Goal: Use online tool/utility: Utilize a website feature to perform a specific function

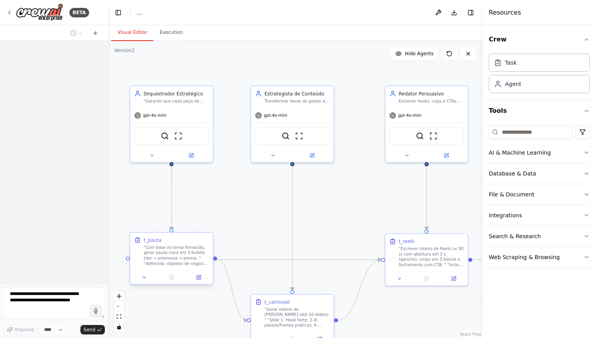
click at [182, 268] on div "t_pauta "Com base no tema fornecido, gerar pauta clara em 3 bullets (dor → prom…" at bounding box center [171, 251] width 82 height 37
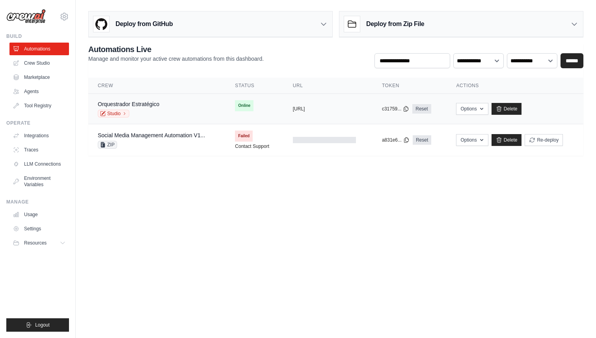
click at [158, 108] on div "Orquestrador Estratégico Studio" at bounding box center [128, 108] width 61 height 17
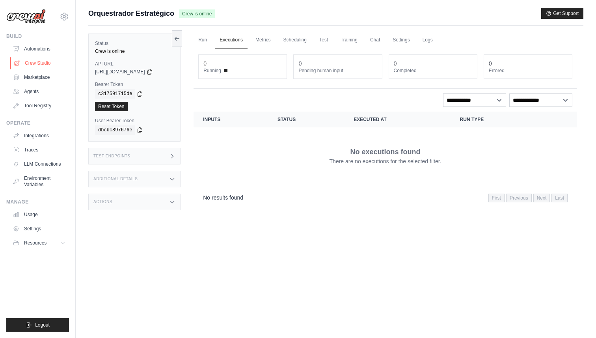
click at [27, 62] on link "Crew Studio" at bounding box center [40, 63] width 60 height 13
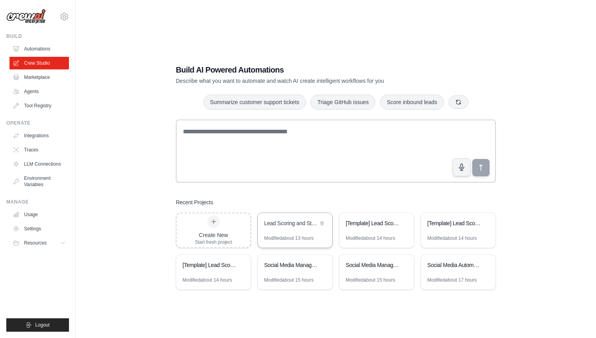
click at [300, 225] on div "Lead Scoring and Strategy Crew" at bounding box center [291, 223] width 54 height 8
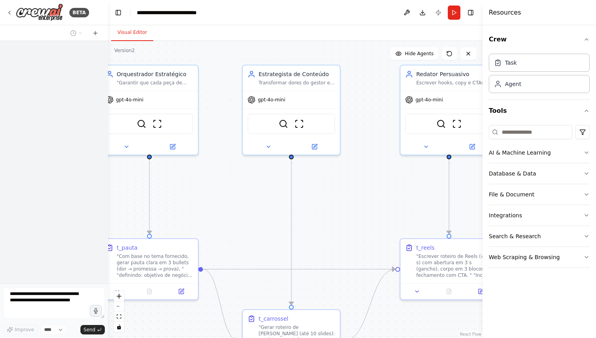
scroll to position [33, 0]
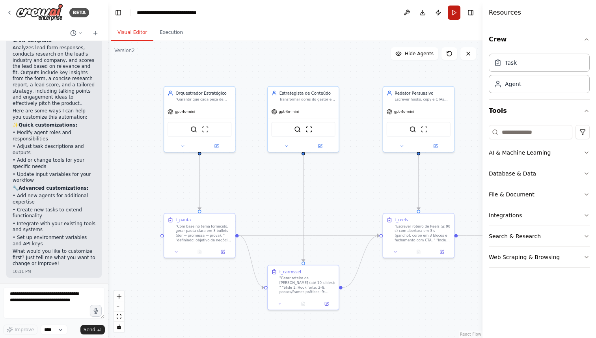
click at [454, 12] on button "Run" at bounding box center [454, 13] width 13 height 14
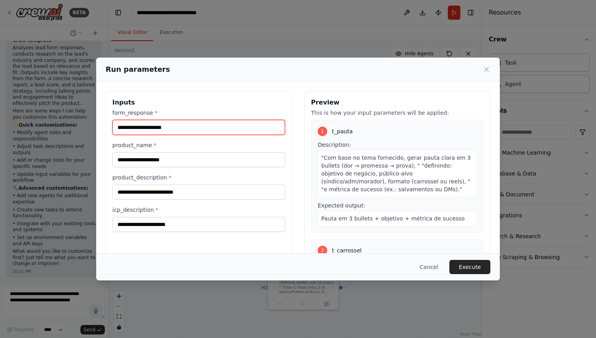
click at [189, 130] on input "form_response *" at bounding box center [198, 127] width 173 height 15
paste input "**********"
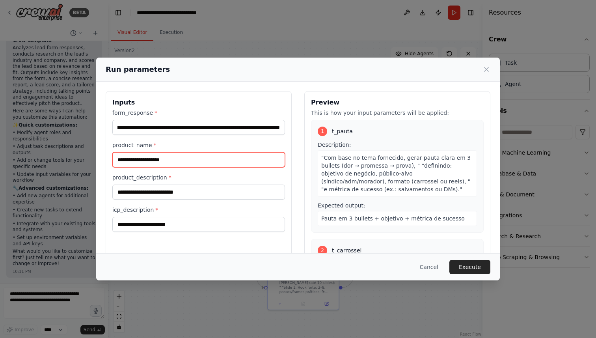
scroll to position [0, 0]
click at [249, 136] on div "**********" at bounding box center [198, 170] width 173 height 123
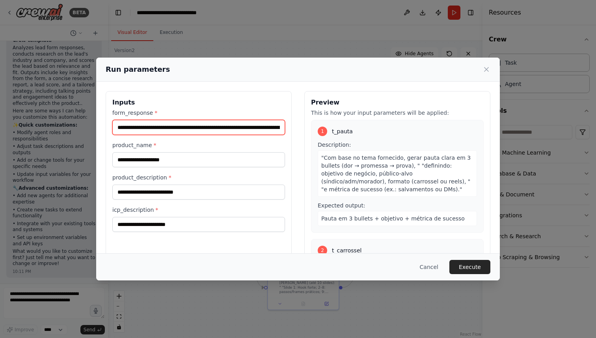
click at [281, 125] on input "**********" at bounding box center [198, 127] width 173 height 15
click at [121, 129] on input "**********" at bounding box center [198, 127] width 173 height 15
drag, startPoint x: 218, startPoint y: 130, endPoint x: 313, endPoint y: 135, distance: 95.1
click at [313, 135] on div "**********" at bounding box center [298, 184] width 385 height 187
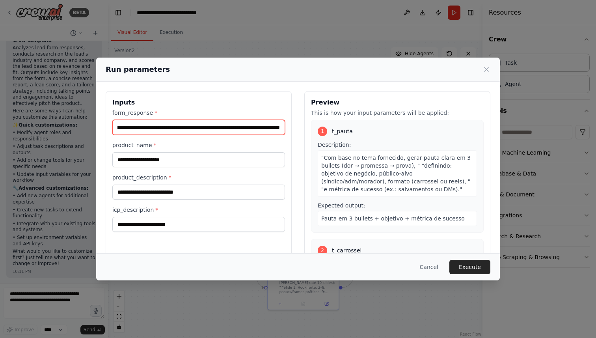
click at [280, 129] on input "**********" at bounding box center [198, 127] width 173 height 15
type input "**********"
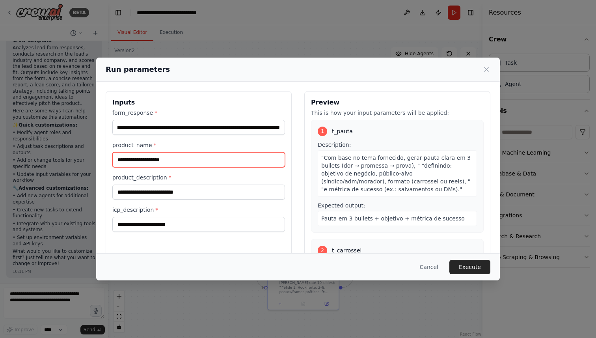
scroll to position [0, 0]
click at [205, 155] on input "product_name *" at bounding box center [198, 159] width 173 height 15
click at [194, 156] on input "product_name *" at bounding box center [198, 159] width 173 height 15
paste input "**********"
click at [174, 163] on input "**********" at bounding box center [198, 159] width 173 height 15
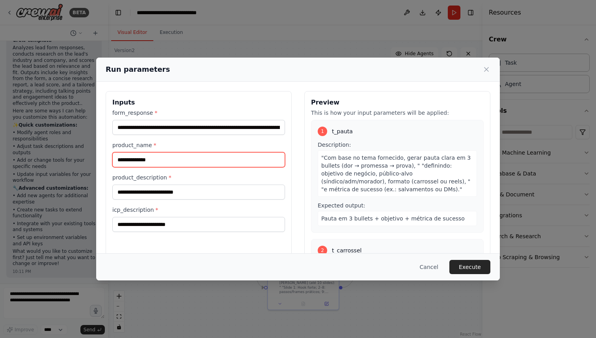
click at [174, 163] on input "**********" at bounding box center [198, 159] width 173 height 15
type input "****"
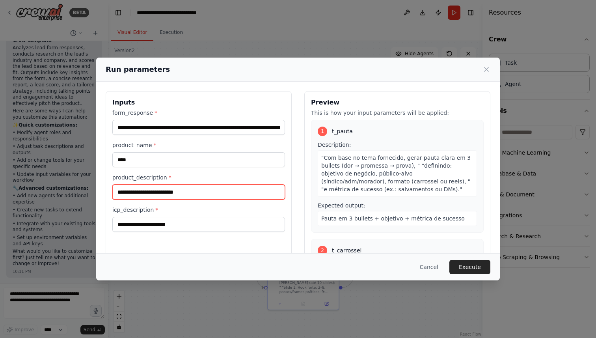
click at [155, 188] on input "product_description *" at bounding box center [198, 191] width 173 height 15
paste input "**********"
type input "**********"
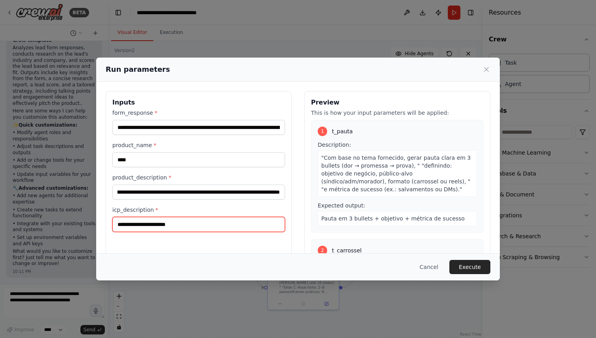
scroll to position [0, 0]
click at [160, 226] on input "icp_description *" at bounding box center [198, 224] width 173 height 15
paste input "**********"
type input "**********"
drag, startPoint x: 170, startPoint y: 223, endPoint x: 77, endPoint y: 213, distance: 93.6
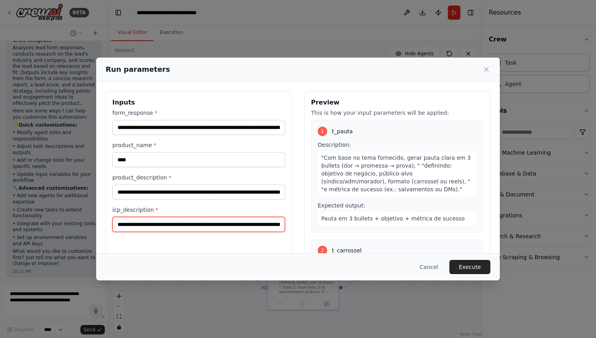
click at [77, 213] on div "**********" at bounding box center [298, 169] width 596 height 338
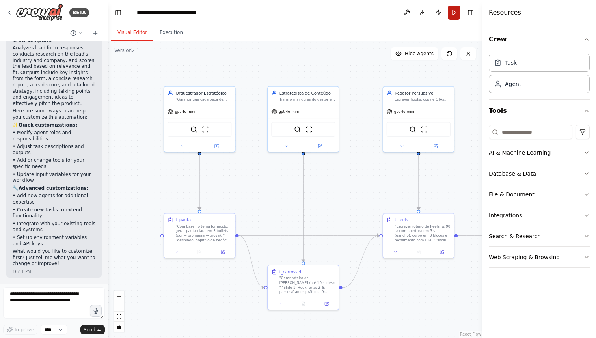
click at [451, 11] on button "Run" at bounding box center [454, 13] width 13 height 14
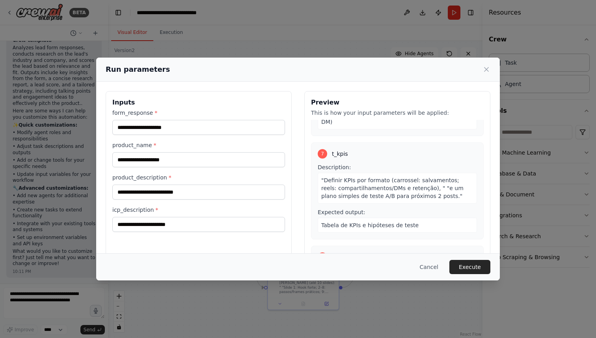
scroll to position [755, 0]
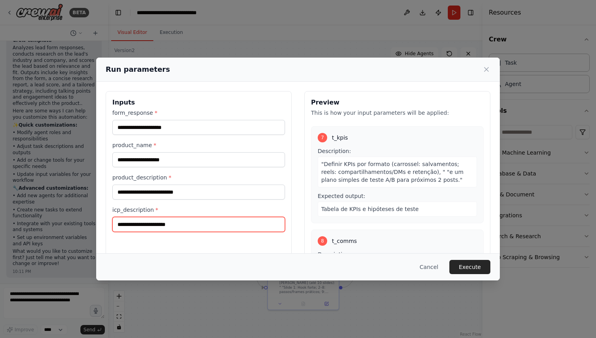
click at [173, 225] on input "icp_description *" at bounding box center [198, 224] width 173 height 15
paste input "**********"
type input "**********"
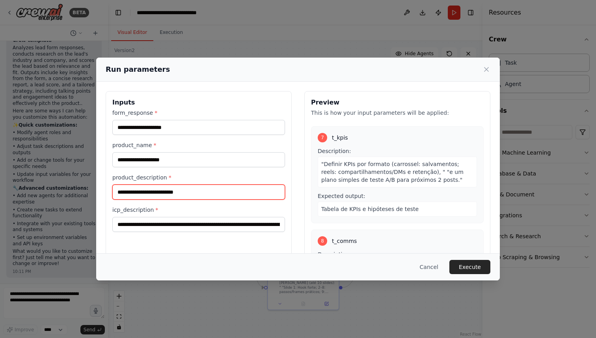
click at [134, 188] on input "product_description *" at bounding box center [198, 191] width 173 height 15
paste input "**********"
type input "**********"
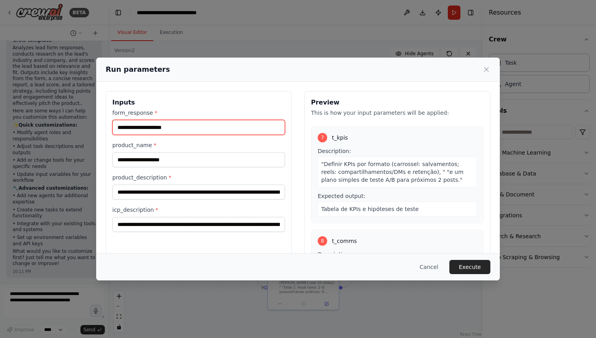
click at [129, 128] on input "form_response *" at bounding box center [198, 127] width 173 height 15
paste input "**********"
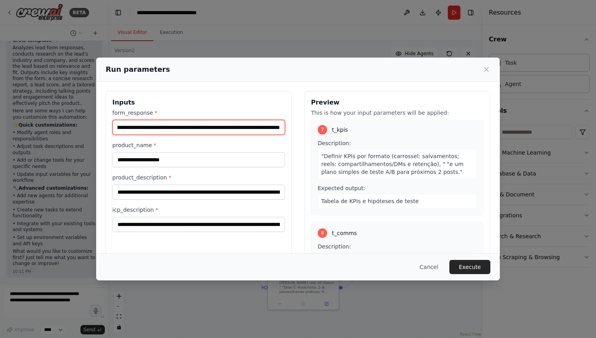
type input "**********"
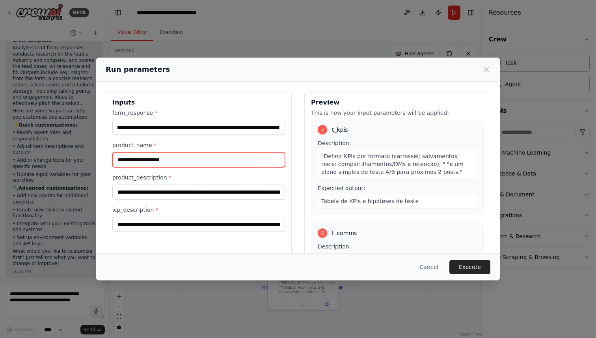
scroll to position [0, 0]
click at [156, 159] on input "product_name *" at bounding box center [198, 159] width 173 height 15
click at [140, 163] on input "product_name *" at bounding box center [198, 159] width 173 height 15
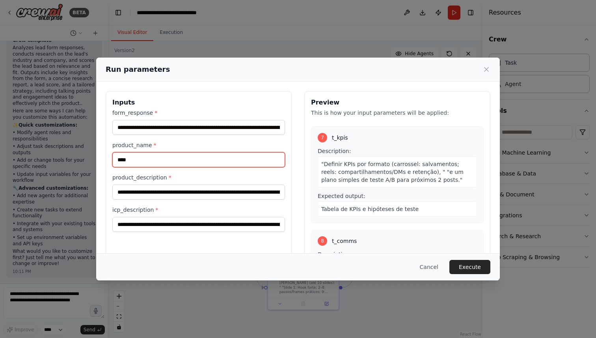
type input "****"
click at [158, 199] on div "**********" at bounding box center [198, 170] width 173 height 123
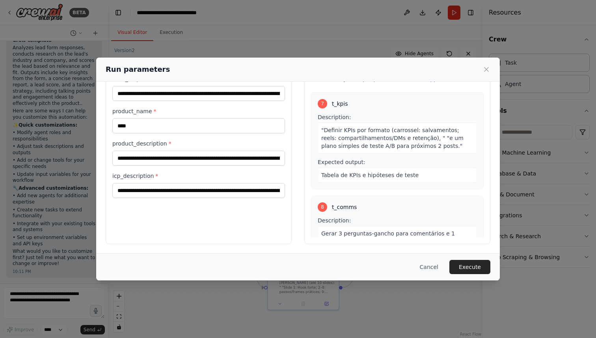
scroll to position [0, 0]
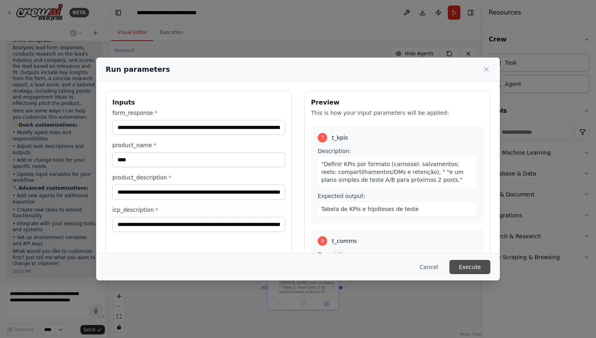
click at [479, 263] on button "Execute" at bounding box center [469, 267] width 41 height 14
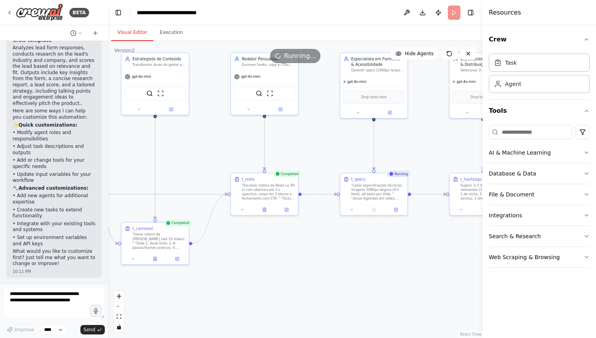
drag, startPoint x: 447, startPoint y: 155, endPoint x: 298, endPoint y: 125, distance: 152.4
click at [298, 125] on div ".deletable-edge-delete-btn { width: 20px; height: 20px; border: 0px solid #ffff…" at bounding box center [295, 189] width 374 height 297
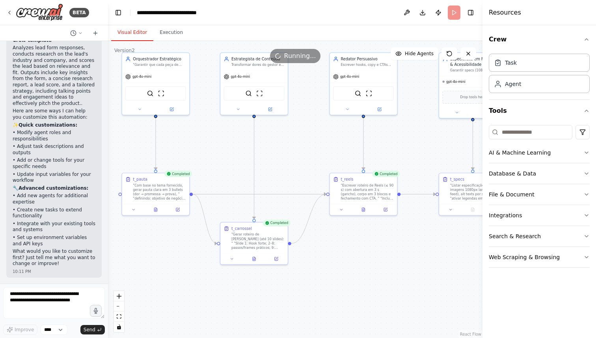
drag, startPoint x: 311, startPoint y: 125, endPoint x: 408, endPoint y: 125, distance: 97.8
click at [408, 125] on div ".deletable-edge-delete-btn { width: 20px; height: 20px; border: 0px solid #ffff…" at bounding box center [295, 189] width 374 height 297
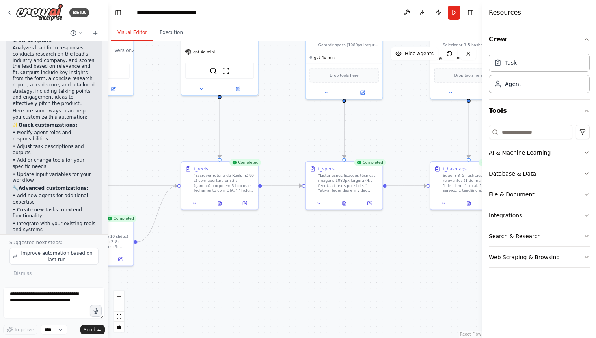
drag, startPoint x: 422, startPoint y: 131, endPoint x: 283, endPoint y: 112, distance: 140.8
click at [284, 113] on div ".deletable-edge-delete-btn { width: 20px; height: 20px; border: 0px solid #ffff…" at bounding box center [295, 189] width 374 height 297
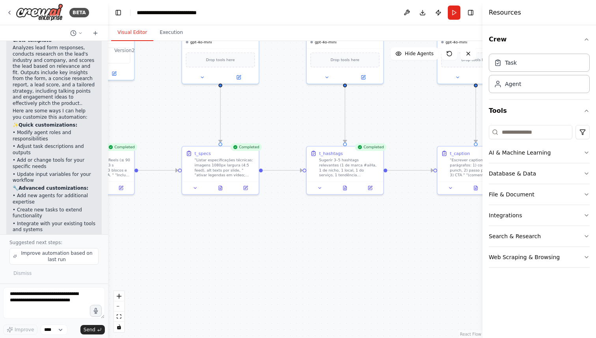
drag, startPoint x: 337, startPoint y: 111, endPoint x: 223, endPoint y: 95, distance: 114.9
click at [214, 95] on div ".deletable-edge-delete-btn { width: 20px; height: 20px; border: 0px solid #ffff…" at bounding box center [295, 189] width 374 height 297
drag, startPoint x: 360, startPoint y: 96, endPoint x: 259, endPoint y: 96, distance: 101.3
click at [259, 96] on div ".deletable-edge-delete-btn { width: 20px; height: 20px; border: 0px solid #ffff…" at bounding box center [295, 189] width 374 height 297
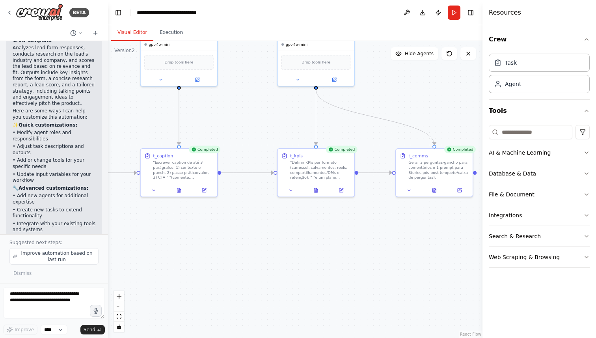
drag, startPoint x: 360, startPoint y: 101, endPoint x: 193, endPoint y: 102, distance: 167.1
click at [192, 102] on div ".deletable-edge-delete-btn { width: 20px; height: 20px; border: 0px solid #ffff…" at bounding box center [295, 189] width 374 height 297
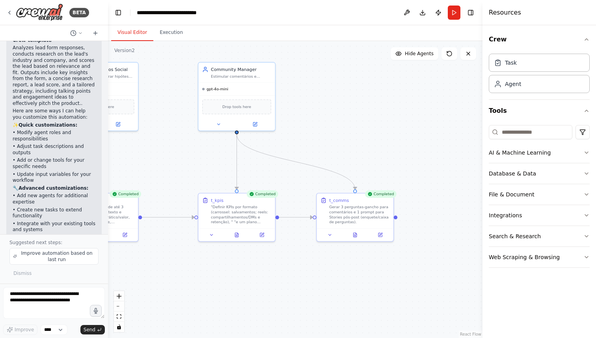
drag, startPoint x: 365, startPoint y: 103, endPoint x: 286, endPoint y: 147, distance: 90.5
click at [286, 147] on div ".deletable-edge-delete-btn { width: 20px; height: 20px; border: 0px solid #ffff…" at bounding box center [295, 189] width 374 height 297
click at [358, 233] on button at bounding box center [355, 233] width 26 height 7
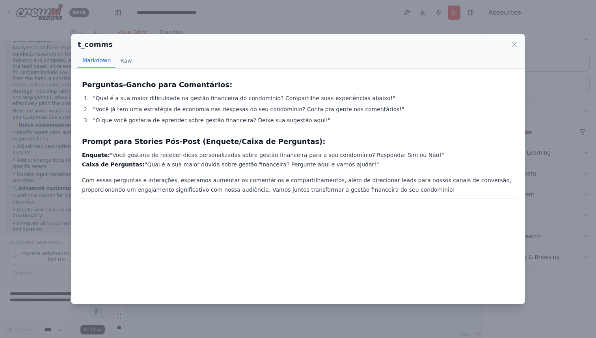
click at [546, 91] on div "t_comms Markdown Raw Perguntas-Gancho para Comentários: "Qual é a sua maior dif…" at bounding box center [298, 169] width 596 height 338
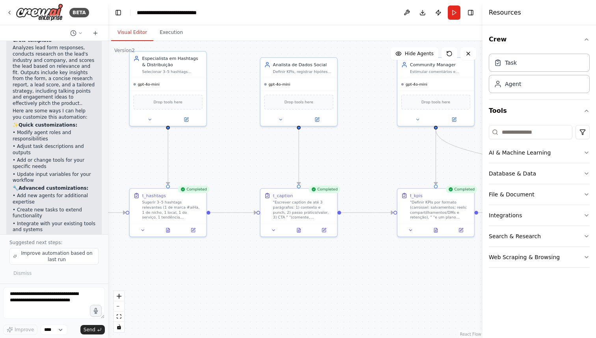
drag, startPoint x: 233, startPoint y: 149, endPoint x: 596, endPoint y: 142, distance: 363.1
click at [596, 142] on div "BETA Hello! I'm the CrewAI assistant. 🎯 You're starting with the Lead Scoring a…" at bounding box center [298, 169] width 596 height 338
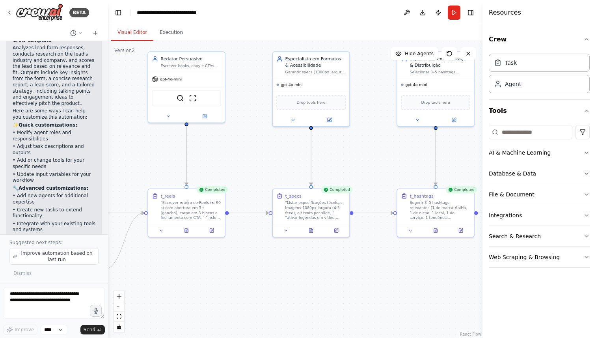
drag, startPoint x: 237, startPoint y: 139, endPoint x: 472, endPoint y: 149, distance: 235.5
click at [479, 148] on div "BETA Hello! I'm the CrewAI assistant. 🎯 You're starting with the Lead Scoring a…" at bounding box center [298, 169] width 596 height 338
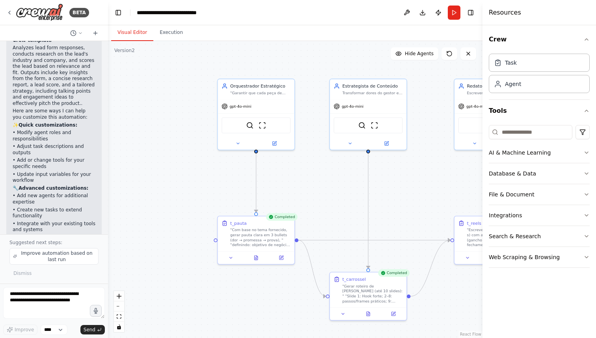
drag, startPoint x: 224, startPoint y: 151, endPoint x: 400, endPoint y: 174, distance: 177.7
click at [402, 173] on div ".deletable-edge-delete-btn { width: 20px; height: 20px; border: 0px solid #ffff…" at bounding box center [295, 189] width 374 height 297
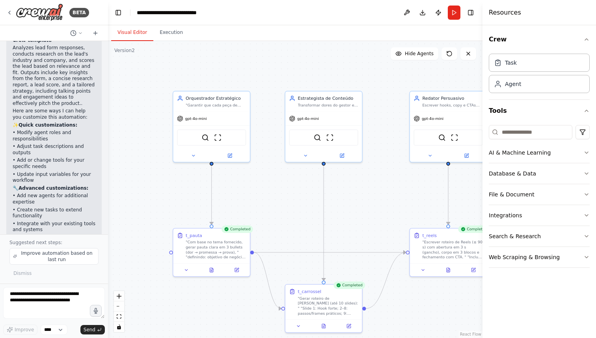
click at [272, 180] on div ".deletable-edge-delete-btn { width: 20px; height: 20px; border: 0px solid #ffff…" at bounding box center [295, 189] width 374 height 297
click at [212, 270] on icon at bounding box center [212, 270] width 2 height 0
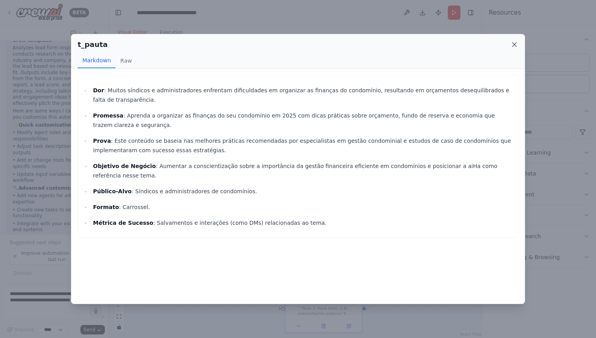
click at [513, 48] on icon at bounding box center [514, 45] width 8 height 8
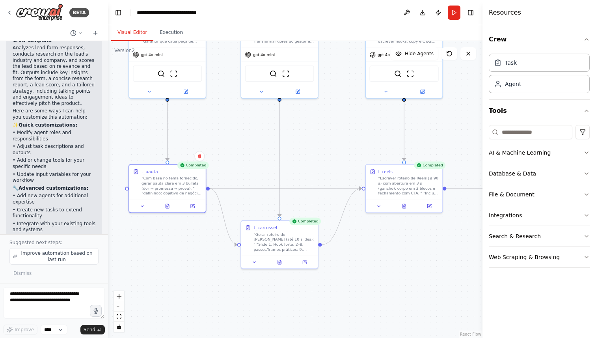
drag, startPoint x: 299, startPoint y: 214, endPoint x: 253, endPoint y: 144, distance: 83.6
click at [253, 144] on div ".deletable-edge-delete-btn { width: 20px; height: 20px; border: 0px solid #ffff…" at bounding box center [295, 189] width 374 height 297
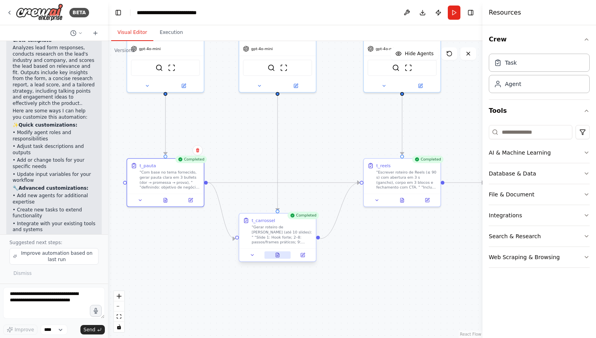
click at [281, 259] on button at bounding box center [277, 254] width 26 height 7
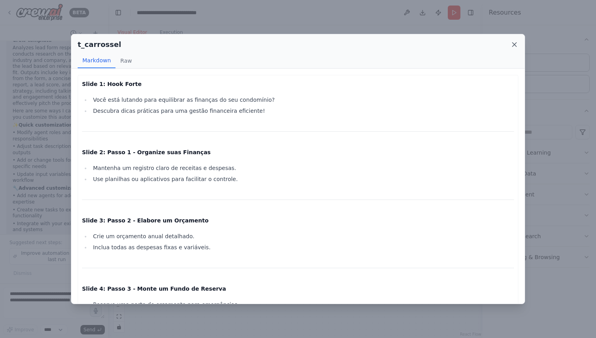
click at [514, 44] on icon at bounding box center [514, 45] width 4 height 4
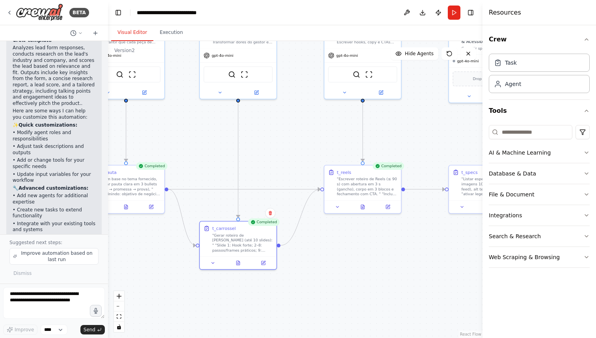
drag, startPoint x: 385, startPoint y: 225, endPoint x: 341, endPoint y: 232, distance: 44.3
click at [341, 232] on div ".deletable-edge-delete-btn { width: 20px; height: 20px; border: 0px solid #ffff…" at bounding box center [295, 189] width 374 height 297
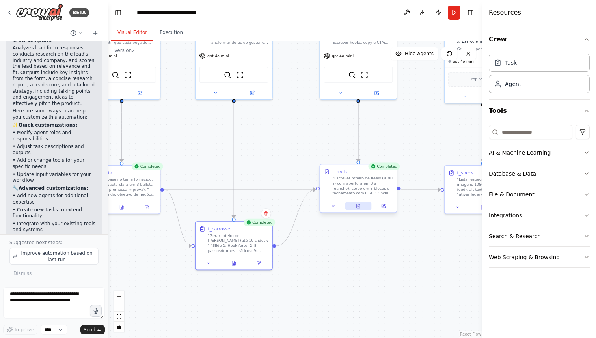
click at [360, 208] on icon at bounding box center [358, 205] width 5 height 5
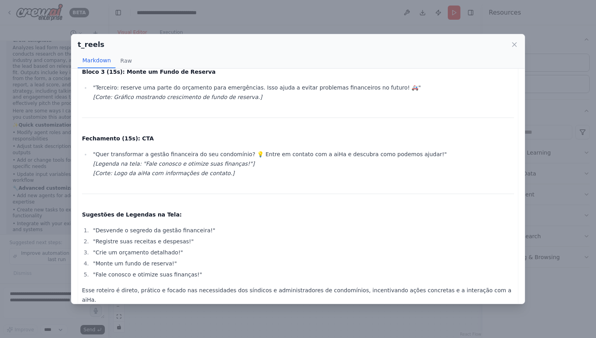
scroll to position [194, 0]
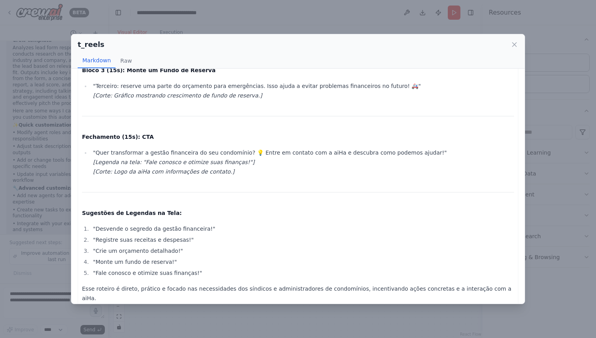
click at [371, 215] on p "Sugestões de Legendas na Tela:" at bounding box center [298, 212] width 432 height 9
click at [514, 44] on icon at bounding box center [514, 45] width 4 height 4
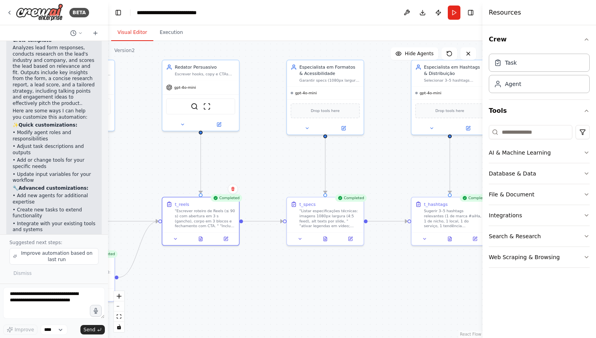
drag, startPoint x: 400, startPoint y: 228, endPoint x: 242, endPoint y: 259, distance: 160.3
click at [242, 259] on div ".deletable-edge-delete-btn { width: 20px; height: 20px; border: 0px solid #ffff…" at bounding box center [295, 189] width 374 height 297
click at [326, 238] on icon at bounding box center [325, 238] width 2 height 0
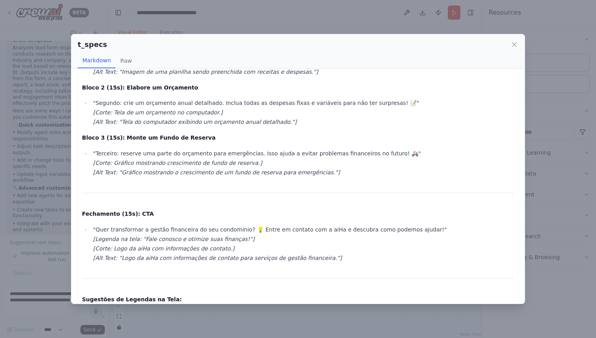
scroll to position [456, 0]
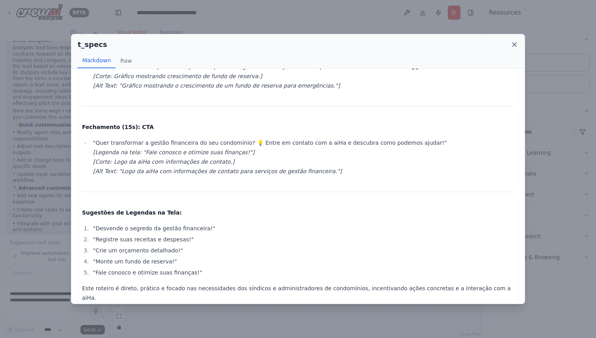
click at [516, 43] on icon at bounding box center [514, 45] width 8 height 8
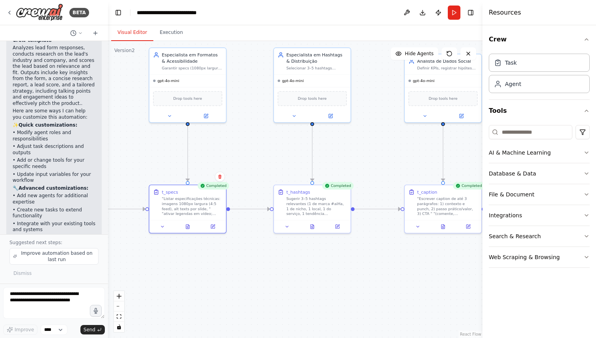
drag, startPoint x: 379, startPoint y: 162, endPoint x: 273, endPoint y: 152, distance: 106.5
click at [273, 152] on div ".deletable-edge-delete-btn { width: 20px; height: 20px; border: 0px solid #ffff…" at bounding box center [295, 189] width 374 height 297
click at [312, 227] on icon at bounding box center [311, 225] width 3 height 4
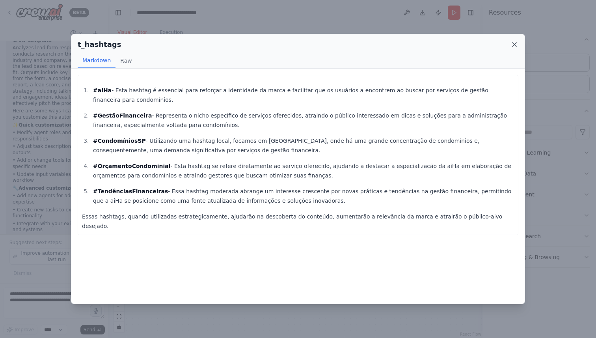
click at [517, 45] on icon at bounding box center [514, 45] width 8 height 8
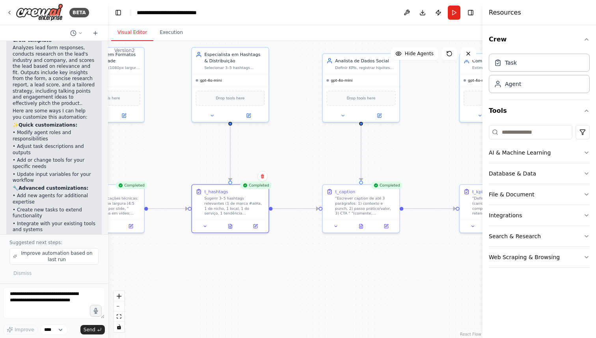
drag, startPoint x: 404, startPoint y: 140, endPoint x: 313, endPoint y: 140, distance: 90.3
click at [315, 139] on div ".deletable-edge-delete-btn { width: 20px; height: 20px; border: 0px solid #ffff…" at bounding box center [295, 189] width 374 height 297
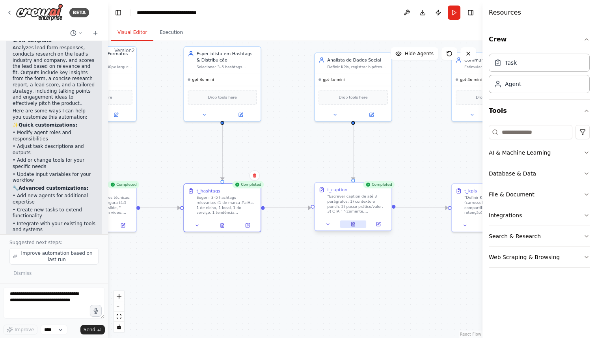
click at [358, 225] on button at bounding box center [353, 223] width 26 height 7
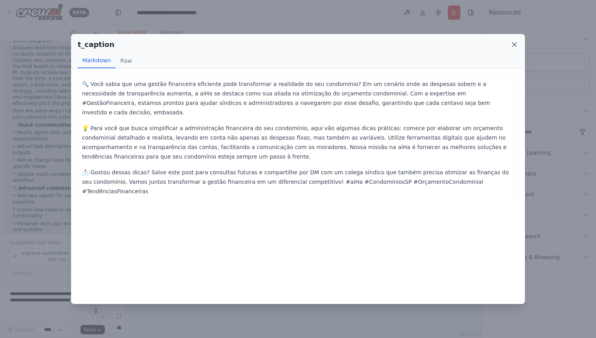
click at [515, 42] on icon at bounding box center [514, 45] width 8 height 8
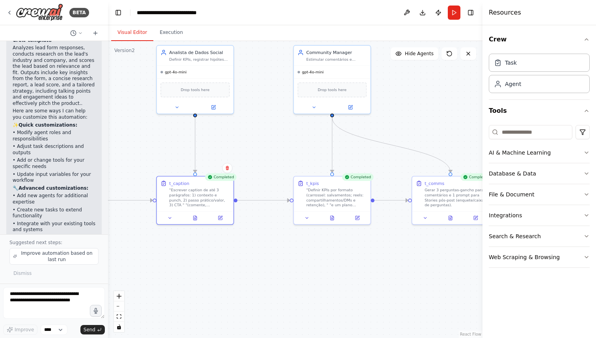
drag, startPoint x: 302, startPoint y: 144, endPoint x: 265, endPoint y: 143, distance: 36.7
click at [265, 143] on div ".deletable-edge-delete-btn { width: 20px; height: 20px; border: 0px solid #ffff…" at bounding box center [295, 189] width 374 height 297
click at [335, 218] on button at bounding box center [332, 216] width 26 height 7
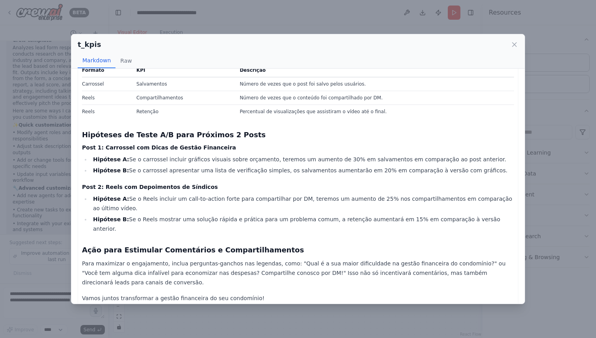
scroll to position [0, 0]
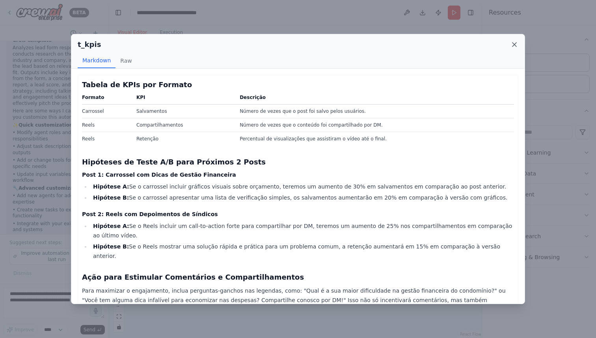
click at [514, 42] on icon at bounding box center [514, 45] width 8 height 8
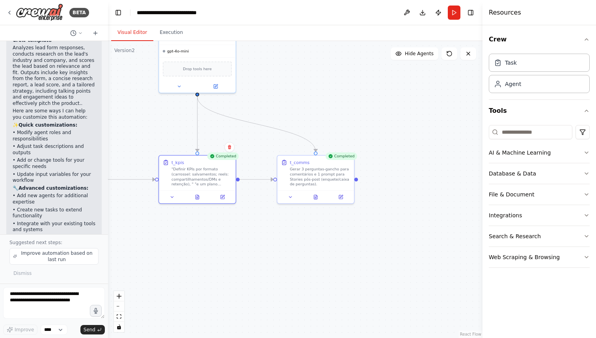
drag, startPoint x: 434, startPoint y: 133, endPoint x: 299, endPoint y: 112, distance: 136.4
click at [299, 112] on div ".deletable-edge-delete-btn { width: 20px; height: 20px; border: 0px solid #ffff…" at bounding box center [295, 189] width 374 height 297
click at [314, 198] on button at bounding box center [315, 195] width 26 height 7
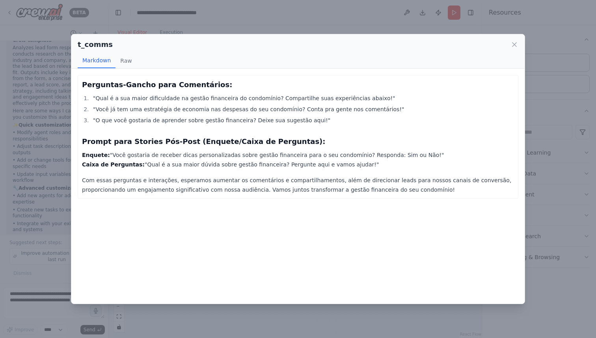
click at [519, 41] on div "t_comms Markdown Raw" at bounding box center [297, 51] width 453 height 34
click at [516, 44] on icon at bounding box center [514, 45] width 8 height 8
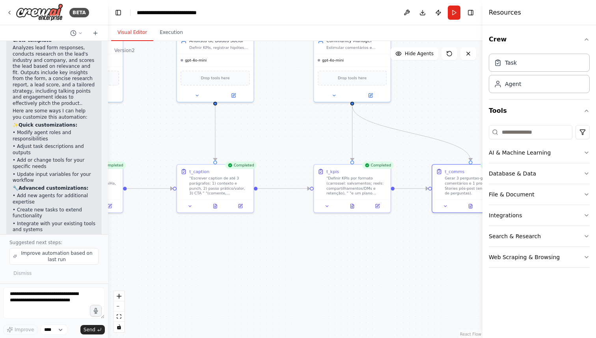
drag, startPoint x: 339, startPoint y: 125, endPoint x: 494, endPoint y: 134, distance: 155.2
click at [494, 134] on div "BETA Hello! I'm the CrewAI assistant. 🎯 You're starting with the Lead Scoring a…" at bounding box center [298, 169] width 596 height 338
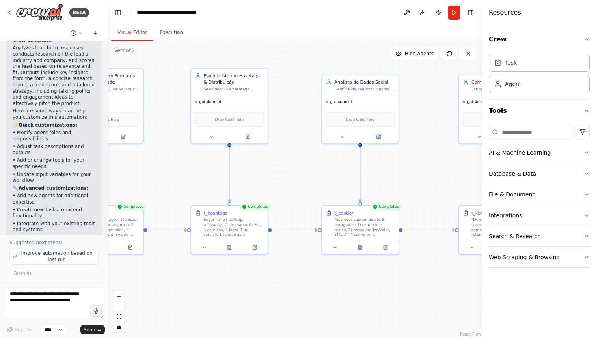
drag, startPoint x: 267, startPoint y: 139, endPoint x: 418, endPoint y: 182, distance: 157.2
click at [418, 182] on div ".deletable-edge-delete-btn { width: 20px; height: 20px; border: 0px solid #ffff…" at bounding box center [295, 189] width 374 height 297
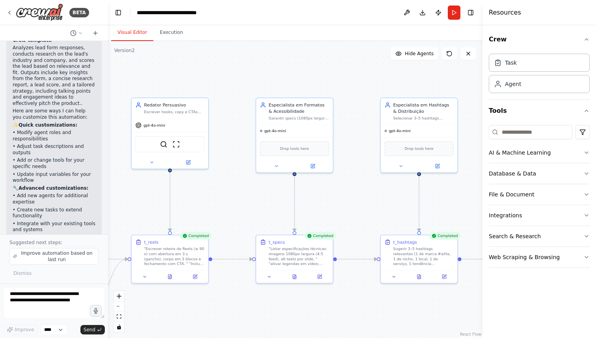
drag, startPoint x: 235, startPoint y: 168, endPoint x: 326, endPoint y: 190, distance: 94.3
click at [415, 195] on div ".deletable-edge-delete-btn { width: 20px; height: 20px; border: 0px solid #ffff…" at bounding box center [295, 189] width 374 height 297
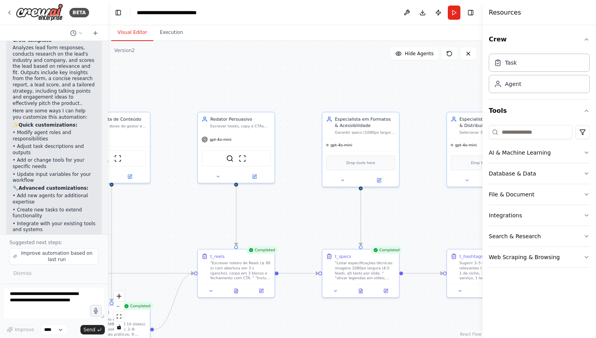
drag, startPoint x: 262, startPoint y: 189, endPoint x: 328, endPoint y: 203, distance: 67.8
click at [328, 203] on div ".deletable-edge-delete-btn { width: 20px; height: 20px; border: 0px solid #ffff…" at bounding box center [295, 189] width 374 height 297
click at [227, 12] on icon "breadcrumb" at bounding box center [227, 12] width 6 height 6
click at [210, 12] on div "**********" at bounding box center [179, 13] width 84 height 8
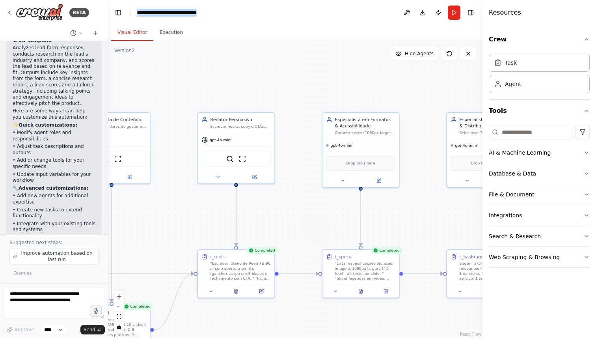
click at [210, 12] on div "**********" at bounding box center [179, 13] width 84 height 8
click at [205, 99] on div ".deletable-edge-delete-btn { width: 20px; height: 20px; border: 0px solid #ffff…" at bounding box center [295, 189] width 374 height 297
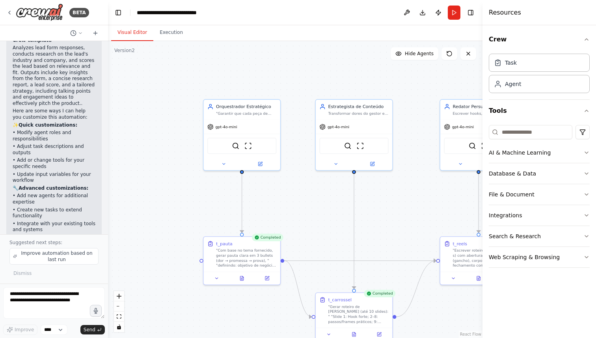
drag, startPoint x: 200, startPoint y: 81, endPoint x: 442, endPoint y: 68, distance: 242.8
click at [442, 68] on div ".deletable-edge-delete-btn { width: 20px; height: 20px; border: 0px solid #ffff…" at bounding box center [295, 189] width 374 height 297
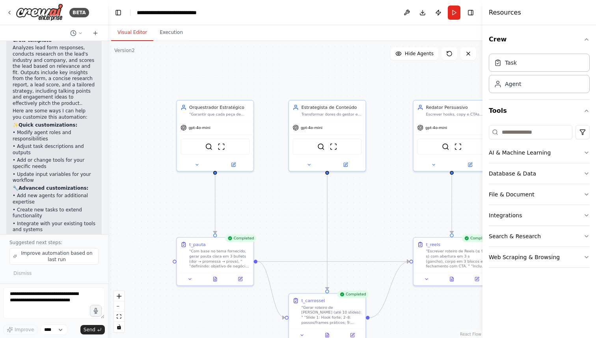
drag, startPoint x: 359, startPoint y: 72, endPoint x: 339, endPoint y: 72, distance: 20.5
click at [339, 72] on div ".deletable-edge-delete-btn { width: 20px; height: 20px; border: 0px solid #ffff…" at bounding box center [295, 189] width 374 height 297
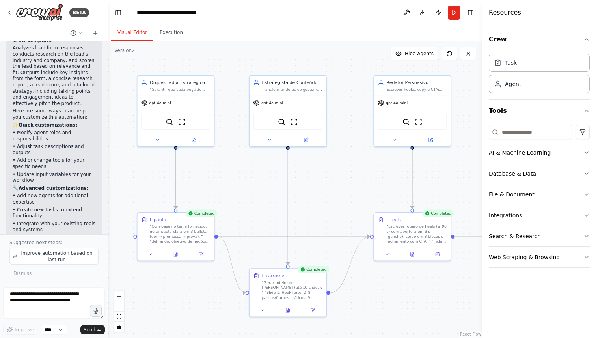
drag, startPoint x: 305, startPoint y: 220, endPoint x: 264, endPoint y: 188, distance: 52.0
click at [271, 199] on div ".deletable-edge-delete-btn { width: 20px; height: 20px; border: 0px solid #ffff…" at bounding box center [295, 189] width 374 height 297
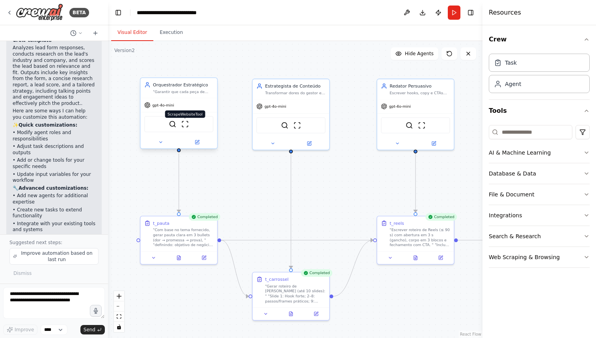
click at [187, 127] on img at bounding box center [184, 123] width 7 height 7
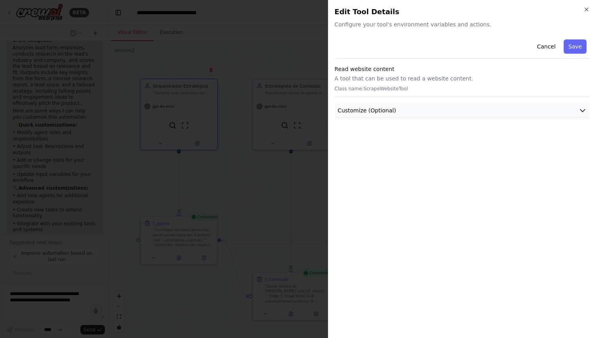
click at [588, 105] on button "Customize (Optional)" at bounding box center [462, 110] width 255 height 15
click at [292, 99] on div at bounding box center [298, 169] width 596 height 338
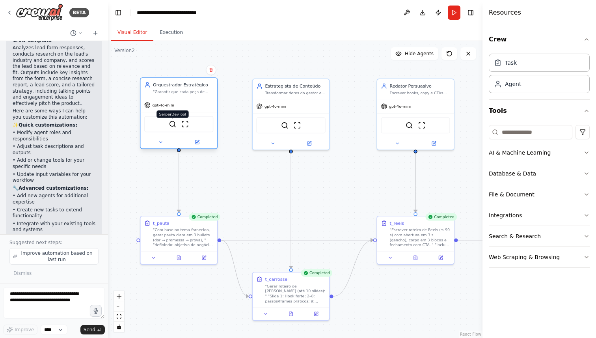
click at [174, 127] on img at bounding box center [172, 123] width 7 height 7
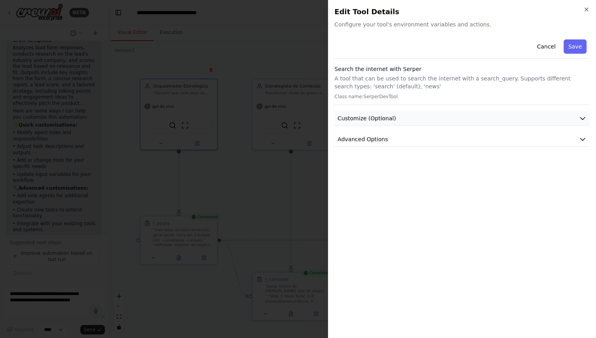
click at [387, 116] on span "Customize (Optional)" at bounding box center [367, 118] width 58 height 8
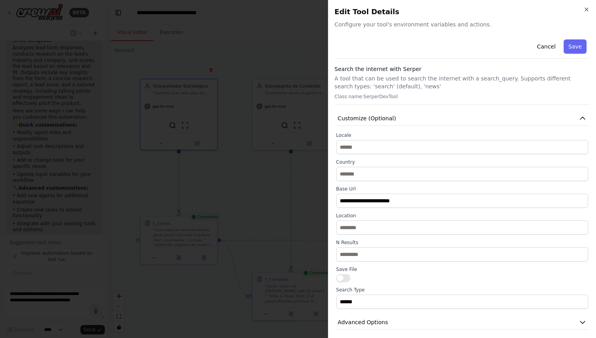
scroll to position [4, 0]
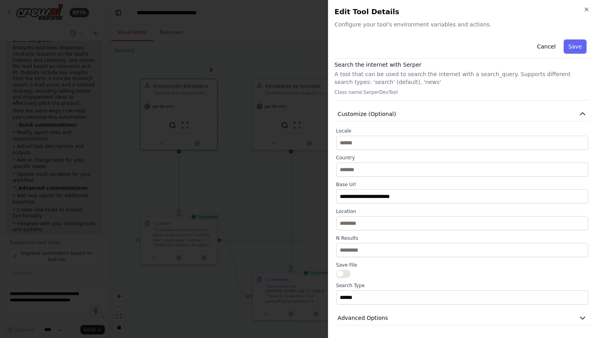
click at [236, 108] on div at bounding box center [298, 169] width 596 height 338
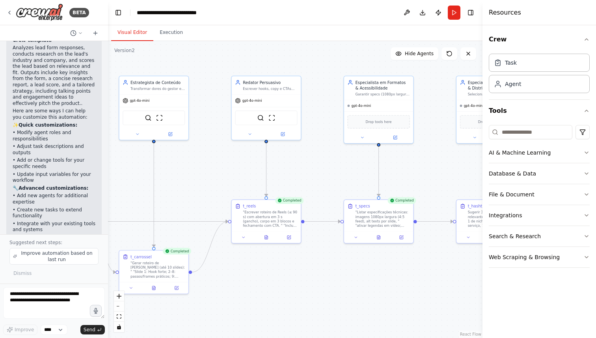
drag, startPoint x: 382, startPoint y: 161, endPoint x: 238, endPoint y: 150, distance: 144.3
click at [238, 150] on div ".deletable-edge-delete-btn { width: 20px; height: 20px; border: 0px solid #ffff…" at bounding box center [295, 189] width 374 height 297
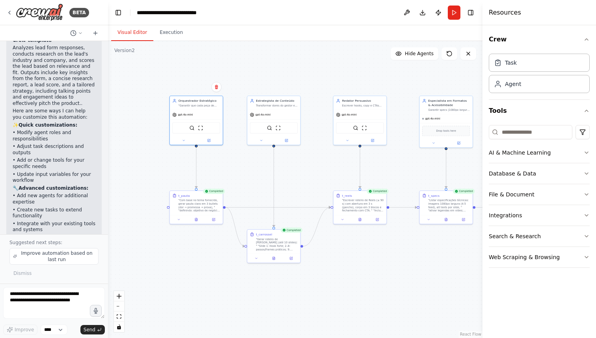
drag, startPoint x: 250, startPoint y: 156, endPoint x: 242, endPoint y: 142, distance: 16.3
click at [324, 156] on div ".deletable-edge-delete-btn { width: 20px; height: 20px; border: 0px solid #ffff…" at bounding box center [295, 189] width 374 height 297
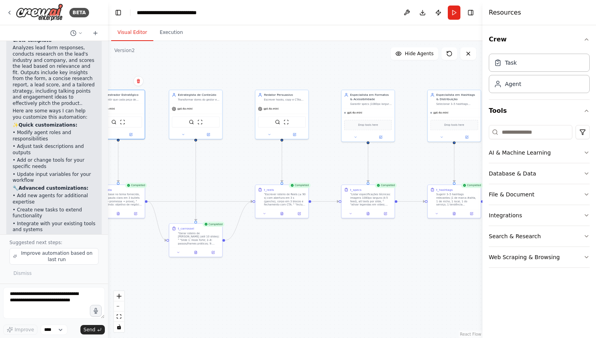
drag, startPoint x: 320, startPoint y: 143, endPoint x: 236, endPoint y: 136, distance: 84.6
click at [236, 136] on div ".deletable-edge-delete-btn { width: 20px; height: 20px; border: 0px solid #ffff…" at bounding box center [295, 189] width 374 height 297
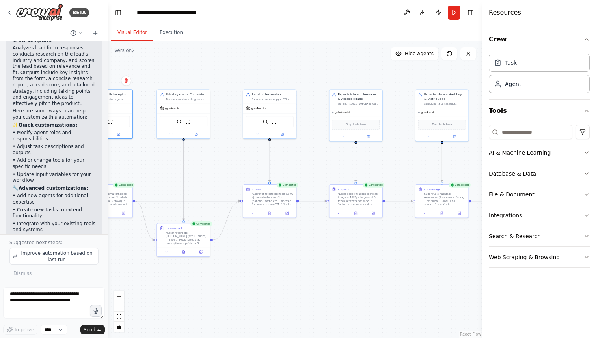
drag, startPoint x: 413, startPoint y: 112, endPoint x: 349, endPoint y: 108, distance: 64.0
click at [349, 108] on div ".deletable-edge-delete-btn { width: 20px; height: 20px; border: 0px solid #ffff…" at bounding box center [295, 189] width 374 height 297
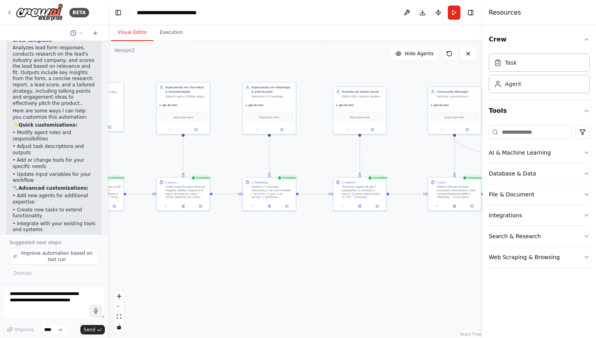
drag, startPoint x: 377, startPoint y: 104, endPoint x: 311, endPoint y: 103, distance: 65.8
click at [311, 103] on div ".deletable-edge-delete-btn { width: 20px; height: 20px; border: 0px solid #ffff…" at bounding box center [295, 189] width 374 height 297
drag, startPoint x: 426, startPoint y: 104, endPoint x: 362, endPoint y: 107, distance: 64.3
click at [362, 107] on div "gpt-4o-mini" at bounding box center [386, 109] width 53 height 9
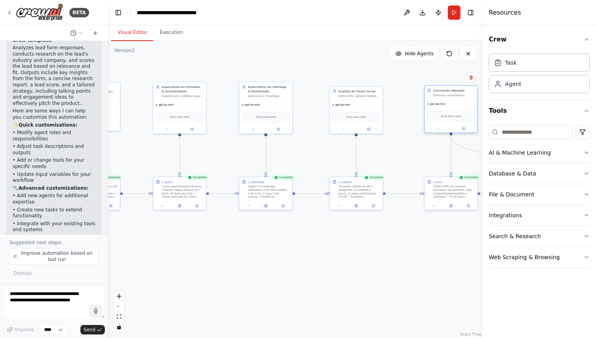
drag, startPoint x: 404, startPoint y: 96, endPoint x: 465, endPoint y: 91, distance: 60.9
click at [465, 91] on div "Community Manager Estimular comentários e compartilhamentos por DM com pergunta…" at bounding box center [451, 93] width 53 height 14
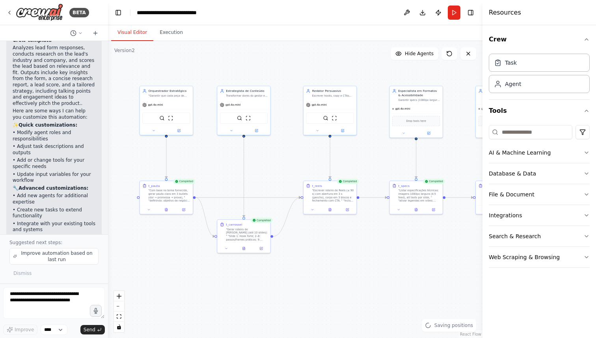
drag, startPoint x: 212, startPoint y: 66, endPoint x: 438, endPoint y: 71, distance: 226.3
click at [448, 69] on div ".deletable-edge-delete-btn { width: 20px; height: 20px; border: 0px solid #ffff…" at bounding box center [295, 189] width 374 height 297
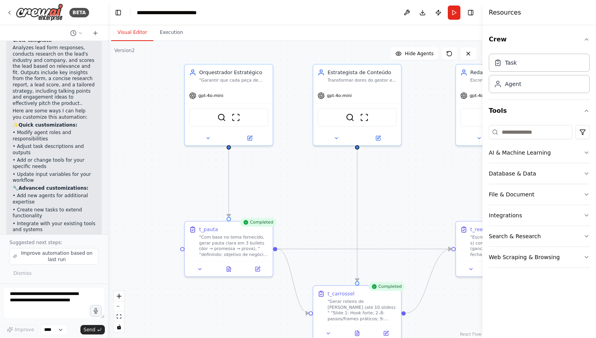
drag, startPoint x: 224, startPoint y: 156, endPoint x: 335, endPoint y: 183, distance: 114.3
click at [335, 183] on div ".deletable-edge-delete-btn { width: 20px; height: 20px; border: 0px solid #ffff…" at bounding box center [295, 189] width 374 height 297
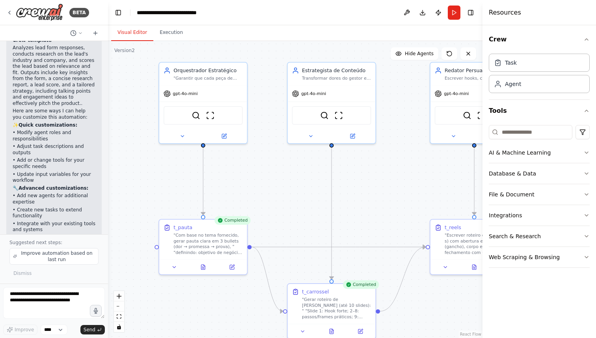
drag, startPoint x: 312, startPoint y: 182, endPoint x: 298, endPoint y: 179, distance: 14.1
click at [299, 179] on div ".deletable-edge-delete-btn { width: 20px; height: 20px; border: 0px solid #ffff…" at bounding box center [295, 189] width 374 height 297
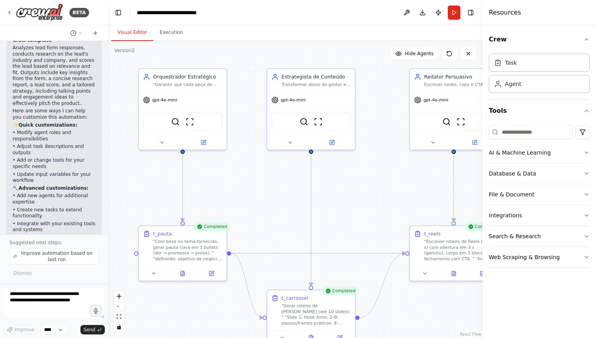
drag, startPoint x: 382, startPoint y: 155, endPoint x: 357, endPoint y: 163, distance: 26.4
click at [358, 163] on div ".deletable-edge-delete-btn { width: 20px; height: 20px; border: 0px solid #ffff…" at bounding box center [295, 189] width 374 height 297
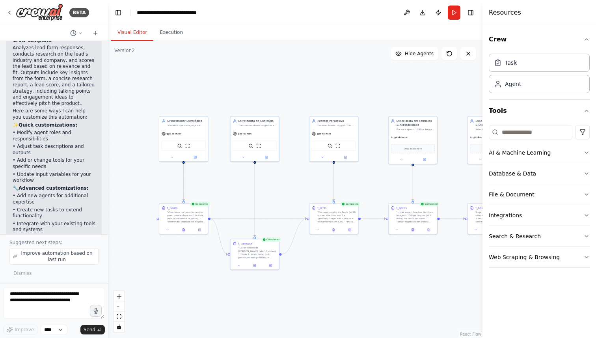
drag, startPoint x: 374, startPoint y: 166, endPoint x: 328, endPoint y: 164, distance: 46.2
click at [333, 164] on div ".deletable-edge-delete-btn { width: 20px; height: 20px; border: 0px solid #ffff…" at bounding box center [295, 189] width 374 height 297
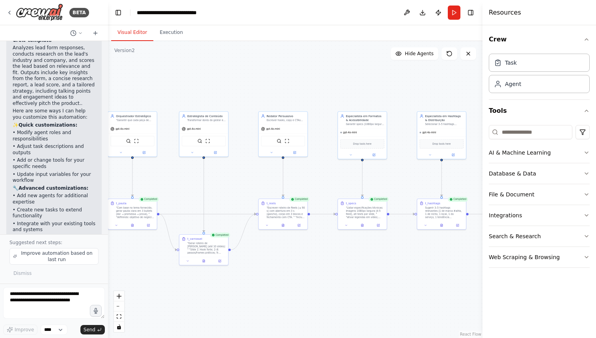
drag, startPoint x: 305, startPoint y: 89, endPoint x: 293, endPoint y: 99, distance: 14.9
click at [221, 91] on div ".deletable-edge-delete-btn { width: 20px; height: 20px; border: 0px solid #ffff…" at bounding box center [295, 189] width 374 height 297
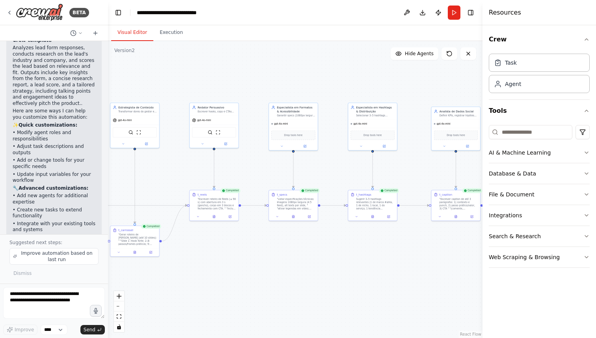
drag, startPoint x: 293, startPoint y: 100, endPoint x: 231, endPoint y: 92, distance: 63.2
click at [231, 92] on div ".deletable-edge-delete-btn { width: 20px; height: 20px; border: 0px solid #ffff…" at bounding box center [295, 189] width 374 height 297
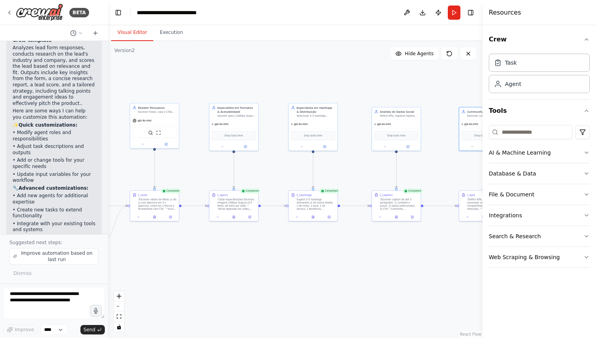
drag, startPoint x: 304, startPoint y: 93, endPoint x: 244, endPoint y: 93, distance: 59.5
click at [244, 93] on div ".deletable-edge-delete-btn { width: 20px; height: 20px; border: 0px solid #ffff…" at bounding box center [295, 189] width 374 height 297
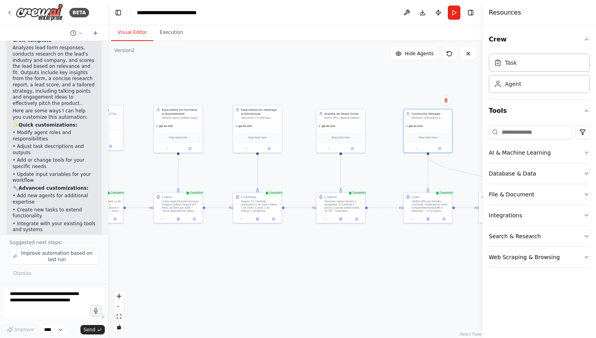
drag, startPoint x: 313, startPoint y: 93, endPoint x: 259, endPoint y: 94, distance: 54.8
click at [259, 94] on div ".deletable-edge-delete-btn { width: 20px; height: 20px; border: 0px solid #ffff…" at bounding box center [295, 189] width 374 height 297
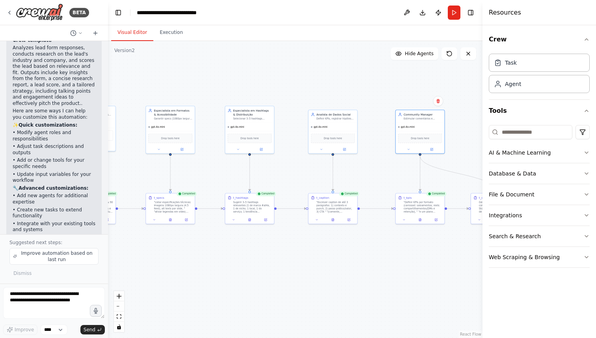
drag, startPoint x: 335, startPoint y: 95, endPoint x: 281, endPoint y: 96, distance: 54.0
click at [278, 95] on div ".deletable-edge-delete-btn { width: 20px; height: 20px; border: 0px solid #ffff…" at bounding box center [295, 189] width 374 height 297
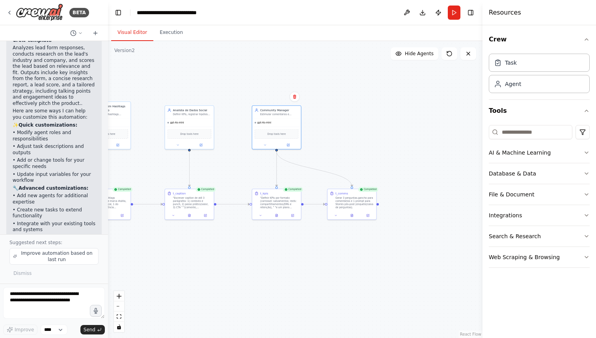
drag, startPoint x: 362, startPoint y: 97, endPoint x: 274, endPoint y: 97, distance: 87.9
click at [270, 92] on div ".deletable-edge-delete-btn { width: 20px; height: 20px; border: 0px solid #ffff…" at bounding box center [295, 189] width 374 height 297
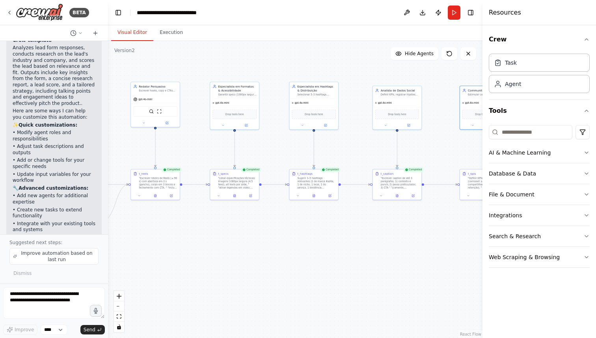
drag, startPoint x: 238, startPoint y: 237, endPoint x: 454, endPoint y: 216, distance: 216.2
click at [454, 216] on div ".deletable-edge-delete-btn { width: 20px; height: 20px; border: 0px solid #ffff…" at bounding box center [295, 189] width 374 height 297
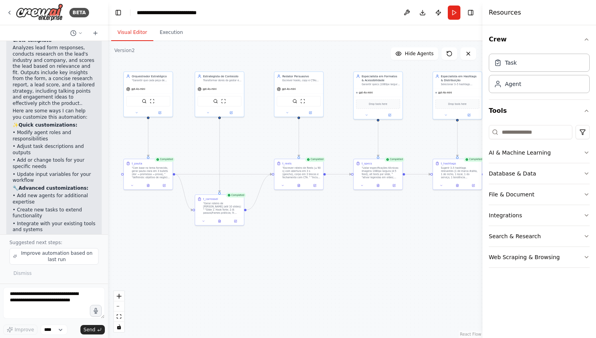
drag, startPoint x: 426, startPoint y: 214, endPoint x: 456, endPoint y: 212, distance: 30.4
click at [477, 210] on div ".deletable-edge-delete-btn { width: 20px; height: 20px; border: 0px solid #ffff…" at bounding box center [295, 189] width 374 height 297
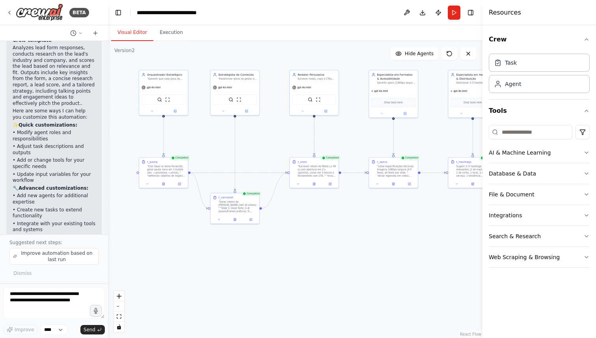
drag, startPoint x: 360, startPoint y: 221, endPoint x: 230, endPoint y: 185, distance: 134.6
click at [380, 219] on div ".deletable-edge-delete-btn { width: 20px; height: 20px; border: 0px solid #ffff…" at bounding box center [295, 189] width 374 height 297
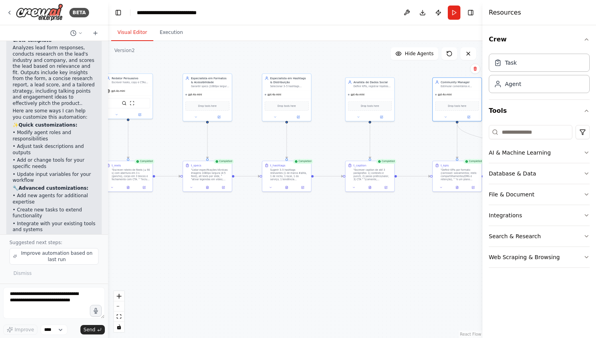
drag, startPoint x: 419, startPoint y: 203, endPoint x: 203, endPoint y: 208, distance: 216.1
click at [203, 208] on div ".deletable-edge-delete-btn { width: 20px; height: 20px; border: 0px solid #ffff…" at bounding box center [295, 189] width 374 height 297
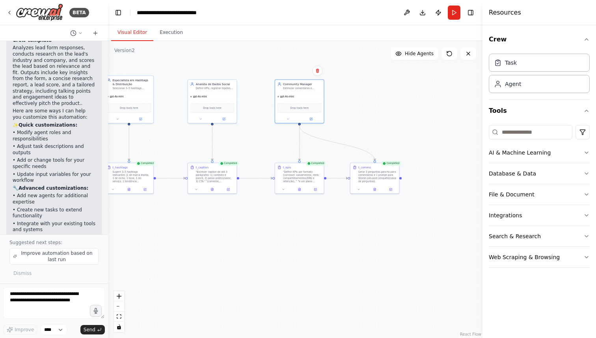
drag, startPoint x: 417, startPoint y: 221, endPoint x: 306, endPoint y: 222, distance: 110.8
click at [306, 222] on div ".deletable-edge-delete-btn { width: 20px; height: 20px; border: 0px solid #ffff…" at bounding box center [295, 189] width 374 height 297
drag, startPoint x: 369, startPoint y: 212, endPoint x: 523, endPoint y: 193, distance: 155.7
click at [527, 194] on div "BETA Hello! I'm the CrewAI assistant. 🎯 You're starting with the Lead Scoring a…" at bounding box center [298, 169] width 596 height 338
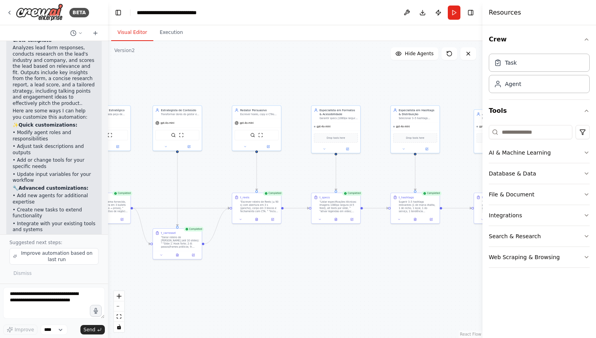
drag, startPoint x: 410, startPoint y: 173, endPoint x: 184, endPoint y: 190, distance: 226.4
click at [466, 199] on div ".deletable-edge-delete-btn { width: 20px; height: 20px; border: 0px solid #ffff…" at bounding box center [295, 189] width 374 height 297
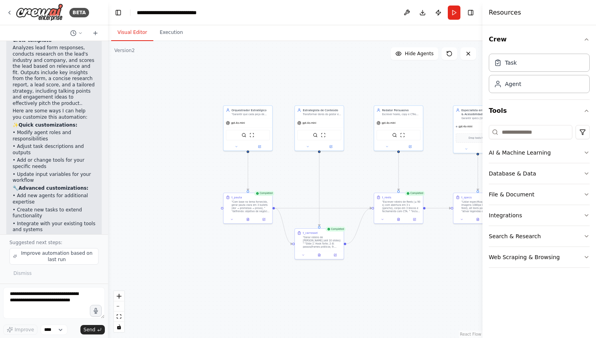
drag, startPoint x: 148, startPoint y: 189, endPoint x: 276, endPoint y: 188, distance: 128.5
click at [276, 188] on div ".deletable-edge-delete-btn { width: 20px; height: 20px; border: 0px solid #ffff…" at bounding box center [295, 189] width 374 height 297
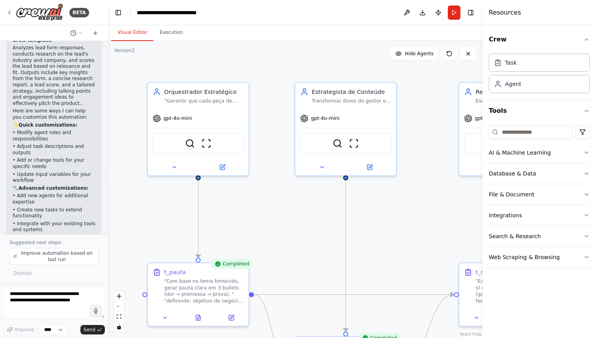
drag, startPoint x: 260, startPoint y: 149, endPoint x: 273, endPoint y: 220, distance: 71.3
click at [273, 220] on div ".deletable-edge-delete-btn { width: 20px; height: 20px; border: 0px solid #ffff…" at bounding box center [295, 189] width 374 height 297
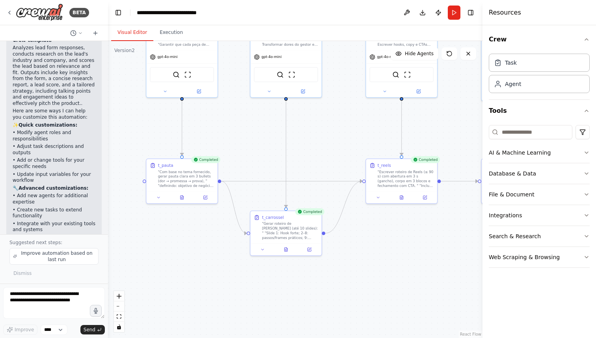
drag, startPoint x: 297, startPoint y: 214, endPoint x: 255, endPoint y: 135, distance: 89.9
click at [255, 135] on div ".deletable-edge-delete-btn { width: 20px; height: 20px; border: 0px solid #ffff…" at bounding box center [295, 189] width 374 height 297
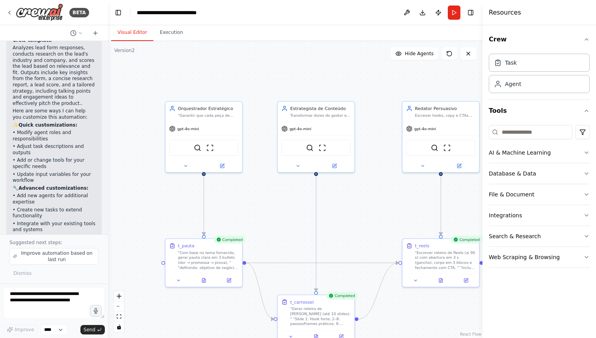
drag, startPoint x: 242, startPoint y: 114, endPoint x: 264, endPoint y: 199, distance: 87.9
click at [264, 199] on div ".deletable-edge-delete-btn { width: 20px; height: 20px; border: 0px solid #ffff…" at bounding box center [295, 189] width 374 height 297
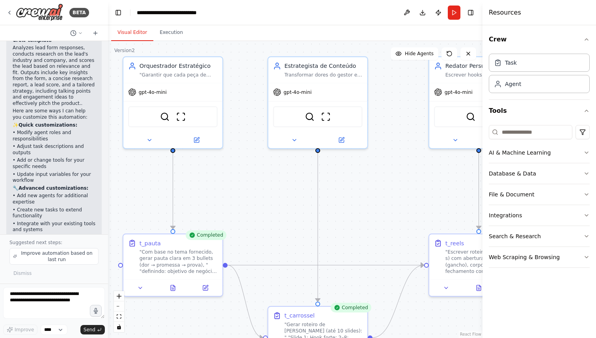
drag, startPoint x: 372, startPoint y: 204, endPoint x: 358, endPoint y: 188, distance: 21.0
click at [358, 188] on div ".deletable-edge-delete-btn { width: 20px; height: 20px; border: 0px solid #ffff…" at bounding box center [295, 189] width 374 height 297
click at [174, 34] on button "Execution" at bounding box center [171, 32] width 36 height 17
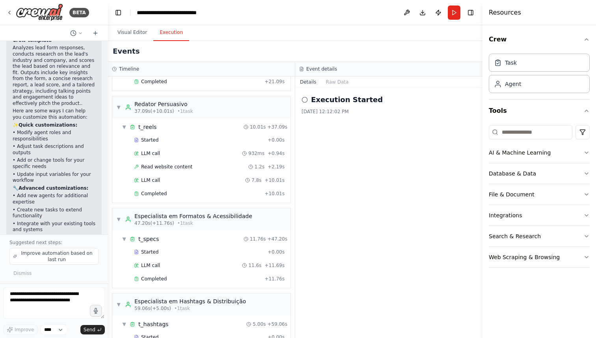
scroll to position [0, 0]
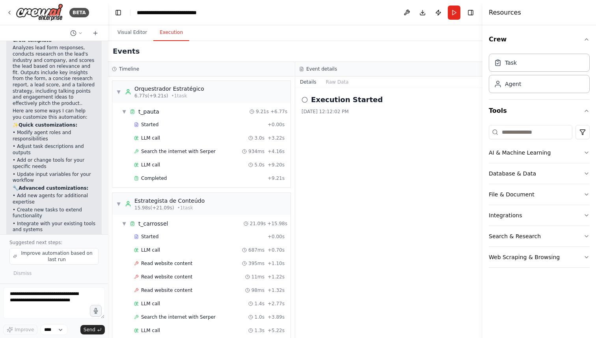
drag, startPoint x: 137, startPoint y: 31, endPoint x: 140, endPoint y: 60, distance: 29.7
click at [137, 31] on button "Visual Editor" at bounding box center [132, 32] width 42 height 17
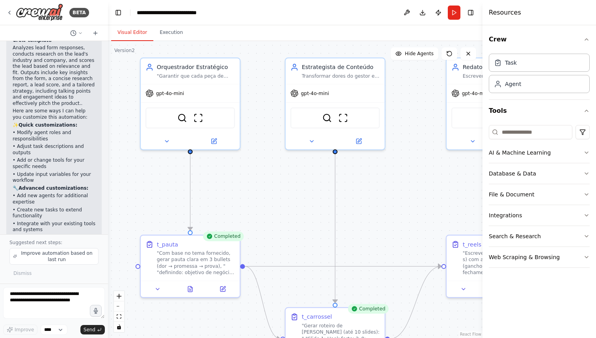
drag, startPoint x: 264, startPoint y: 180, endPoint x: 282, endPoint y: 182, distance: 17.4
click at [282, 182] on div ".deletable-edge-delete-btn { width: 20px; height: 20px; border: 0px solid #ffff…" at bounding box center [295, 189] width 374 height 297
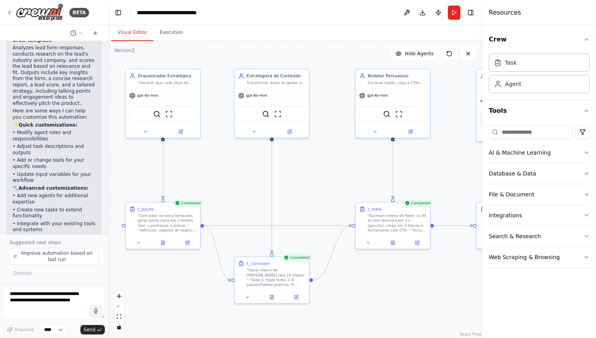
drag, startPoint x: 374, startPoint y: 181, endPoint x: 324, endPoint y: 162, distance: 53.8
click at [324, 162] on div ".deletable-edge-delete-btn { width: 20px; height: 20px; border: 0px solid #ffff…" at bounding box center [295, 189] width 374 height 297
click at [587, 153] on icon "button" at bounding box center [586, 152] width 6 height 6
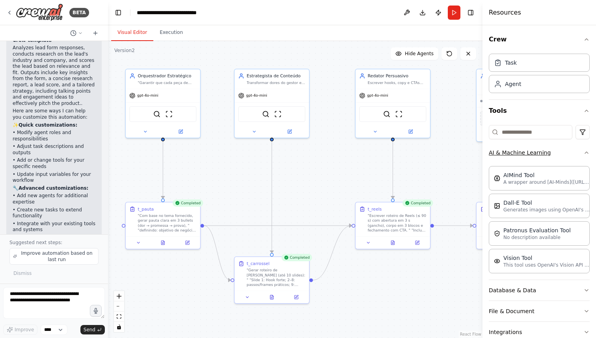
click at [587, 153] on icon "button" at bounding box center [586, 152] width 6 height 6
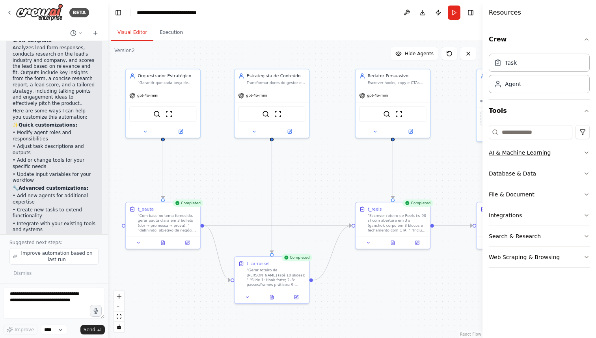
click at [587, 153] on icon "button" at bounding box center [586, 152] width 6 height 6
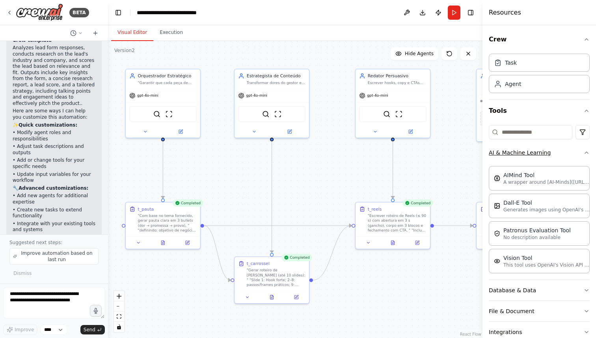
click at [587, 153] on icon "button" at bounding box center [586, 152] width 6 height 6
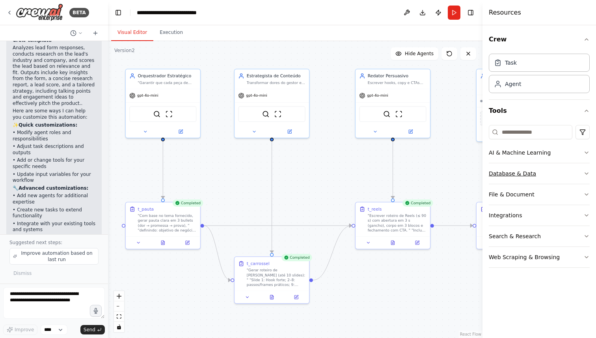
click at [559, 172] on button "Database & Data" at bounding box center [539, 173] width 101 height 20
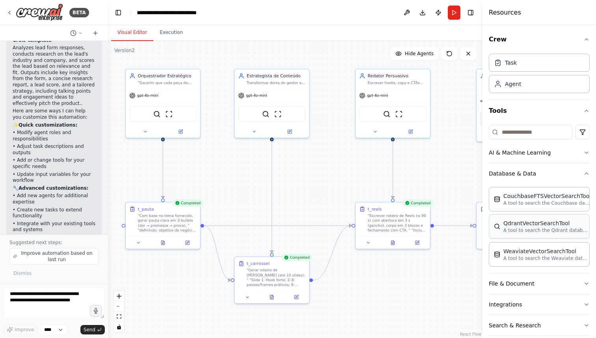
click at [519, 230] on p "A tool to search the Qdrant database for relevant information on internal docum…" at bounding box center [546, 230] width 87 height 6
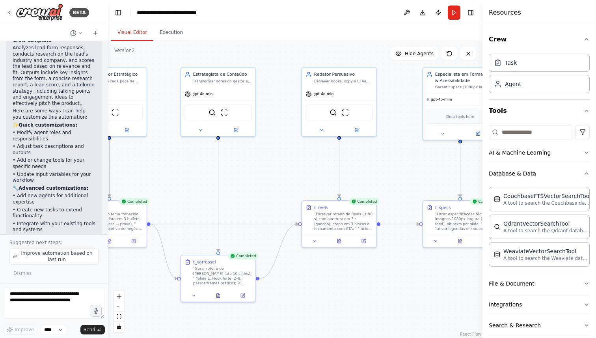
drag, startPoint x: 432, startPoint y: 176, endPoint x: 378, endPoint y: 174, distance: 53.6
click at [378, 174] on div ".deletable-edge-delete-btn { width: 20px; height: 20px; border: 0px solid #ffff…" at bounding box center [295, 189] width 374 height 297
